Goal: Navigation & Orientation: Understand site structure

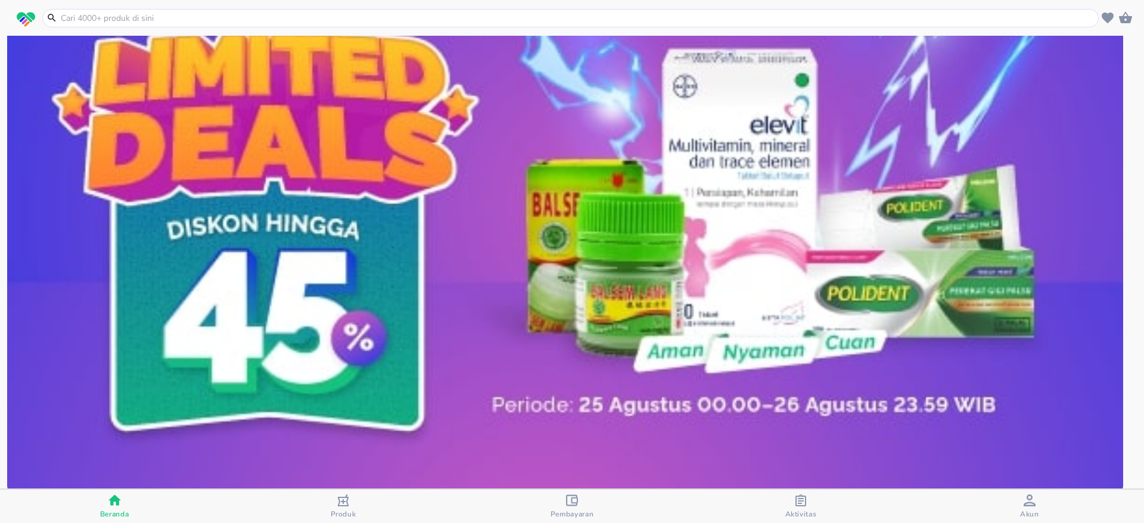
scroll to position [89, 0]
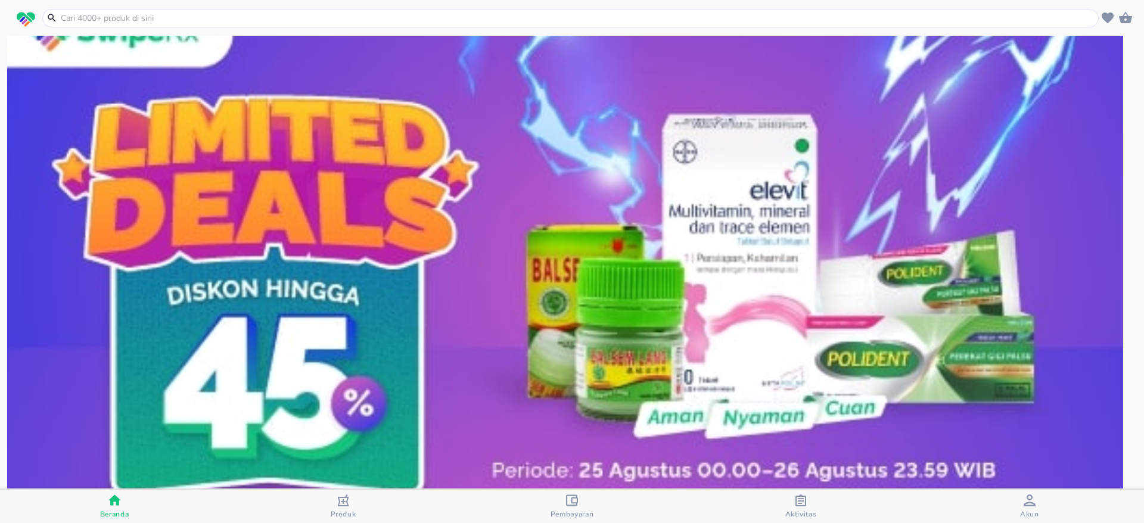
click at [1029, 502] on icon "button" at bounding box center [1029, 500] width 12 height 12
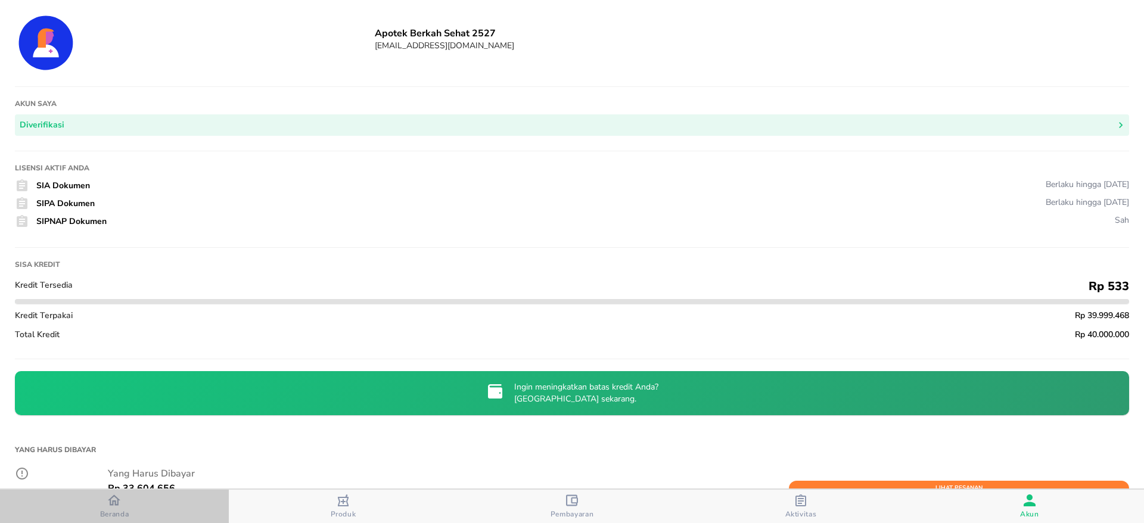
click at [119, 502] on icon "button" at bounding box center [114, 500] width 13 height 13
